Goal: Task Accomplishment & Management: Use online tool/utility

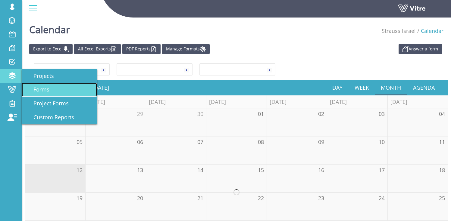
click at [43, 90] on span "Forms" at bounding box center [37, 89] width 23 height 7
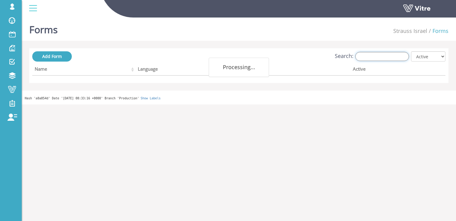
click at [384, 55] on input "Search:" at bounding box center [382, 56] width 54 height 9
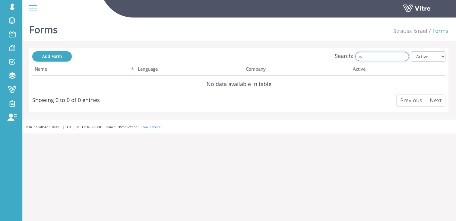
type input "x"
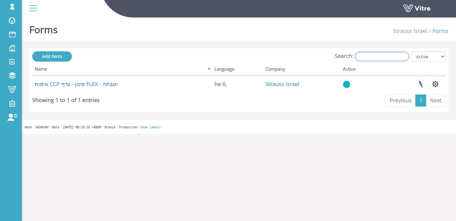
type input "ד"
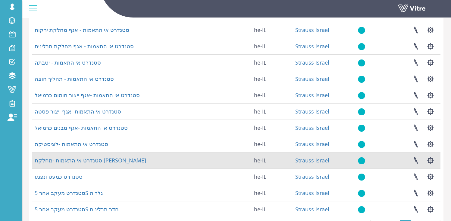
scroll to position [105, 0]
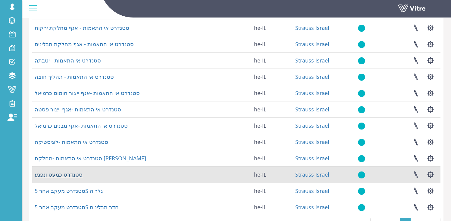
type input "סטנדר"
click at [66, 174] on link "סטנדרט כמעט ונפגע" at bounding box center [59, 174] width 48 height 7
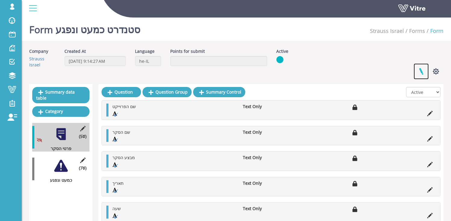
click at [426, 73] on link at bounding box center [421, 71] width 15 height 16
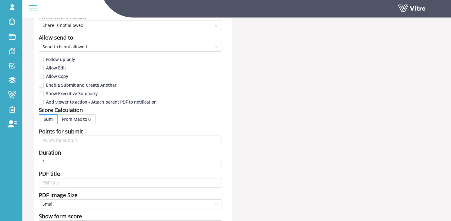
scroll to position [132, 0]
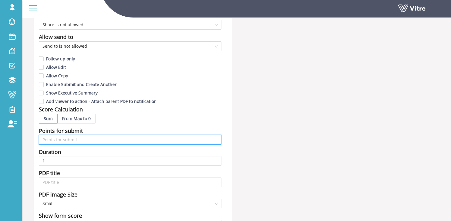
click at [75, 138] on input "text" at bounding box center [130, 140] width 183 height 10
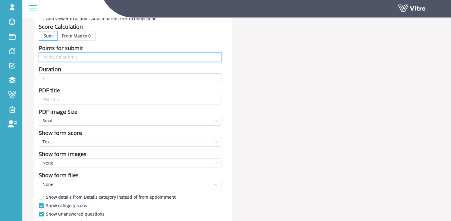
scroll to position [236, 0]
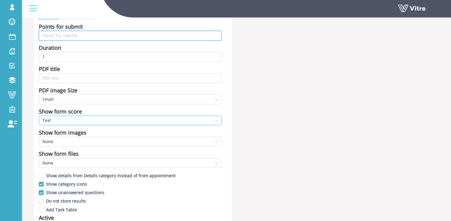
click at [55, 119] on span "Text" at bounding box center [129, 120] width 175 height 9
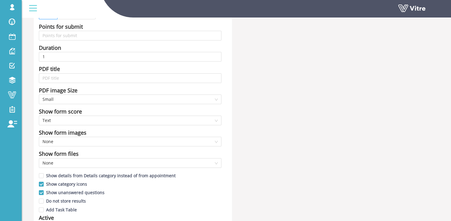
click at [29, 118] on div "Name סטנדרט כמעט ונפגע Form Title {249359.Answer} - {249363.Answer} - {249364.A…" at bounding box center [132, 29] width 207 height 434
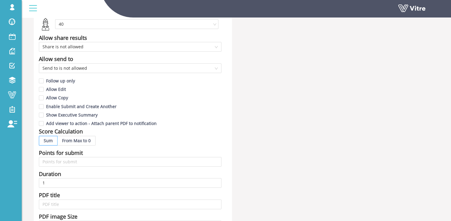
scroll to position [0, 0]
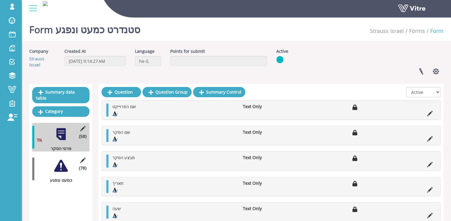
click at [62, 168] on div "(7 ) כמעט ונפגע" at bounding box center [60, 168] width 57 height 29
click at [56, 163] on div at bounding box center [61, 166] width 14 height 14
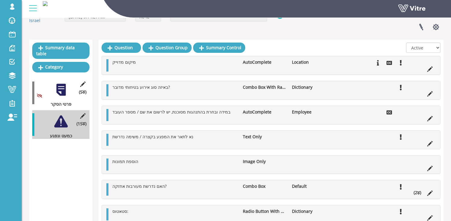
scroll to position [45, 0]
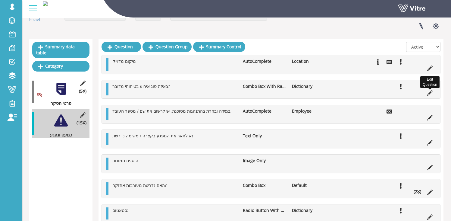
click at [429, 92] on icon at bounding box center [429, 92] width 5 height 5
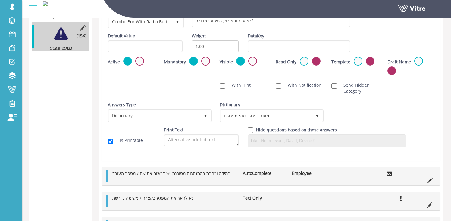
scroll to position [134, 0]
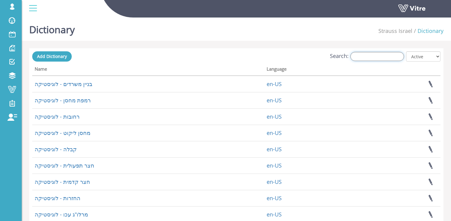
drag, startPoint x: 380, startPoint y: 58, endPoint x: 398, endPoint y: 57, distance: 17.5
click at [380, 58] on input "Search:" at bounding box center [377, 56] width 54 height 9
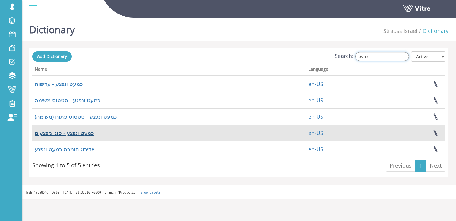
type input "כמעט"
click at [86, 133] on link "כמעט ונפגע - סוגי מפגעים" at bounding box center [64, 132] width 59 height 7
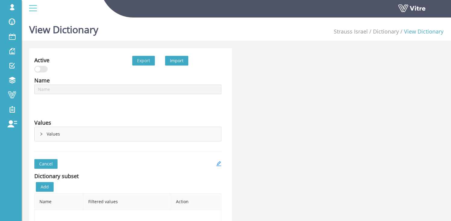
type input "כמעט ונפגע - סוגי מפגעים"
click at [41, 133] on icon "right" at bounding box center [41, 134] width 4 height 4
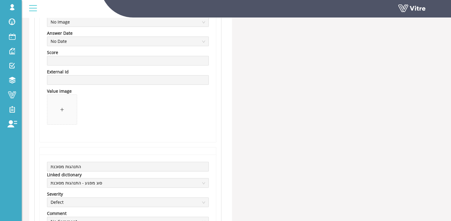
scroll to position [2431, 0]
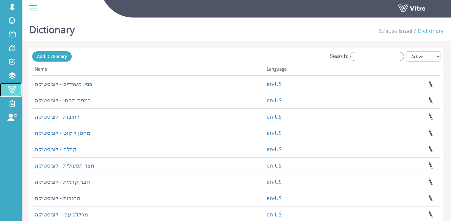
click at [14, 91] on span at bounding box center [12, 89] width 15 height 7
